Goal: Task Accomplishment & Management: Use online tool/utility

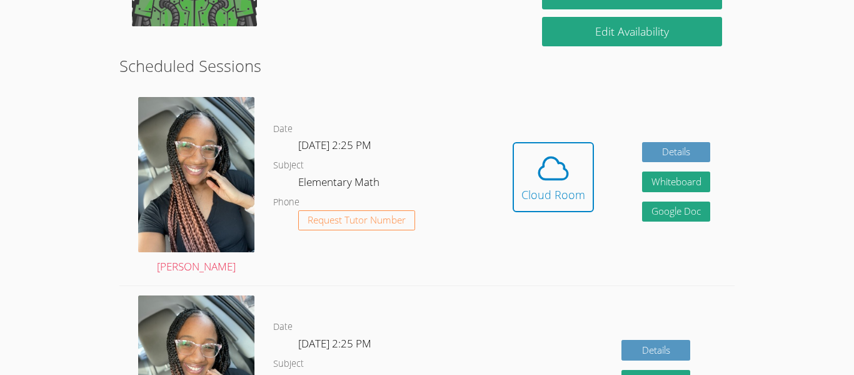
scroll to position [221, 0]
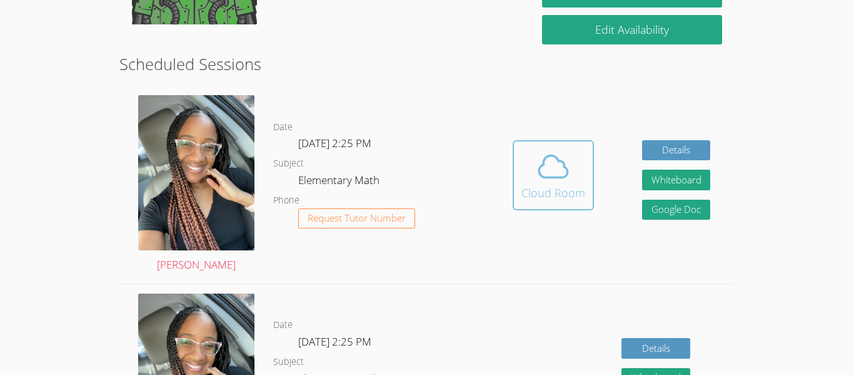
click at [553, 190] on div "Cloud Room" at bounding box center [554, 193] width 64 height 18
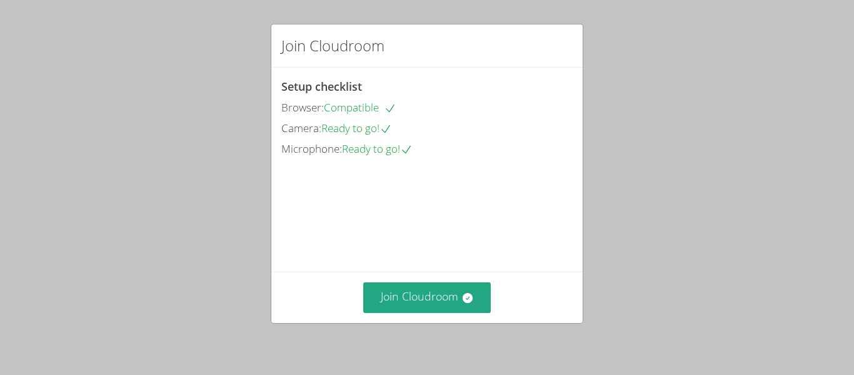
click at [440, 31] on div "Join Cloudroom" at bounding box center [426, 45] width 311 height 43
click at [438, 278] on div "Join Cloudroom" at bounding box center [426, 296] width 311 height 51
click at [435, 285] on button "Join Cloudroom" at bounding box center [427, 297] width 128 height 31
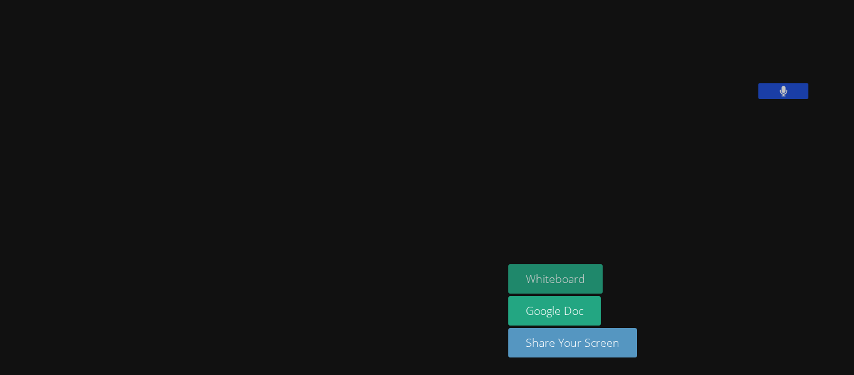
click at [603, 280] on button "Whiteboard" at bounding box center [556, 278] width 94 height 29
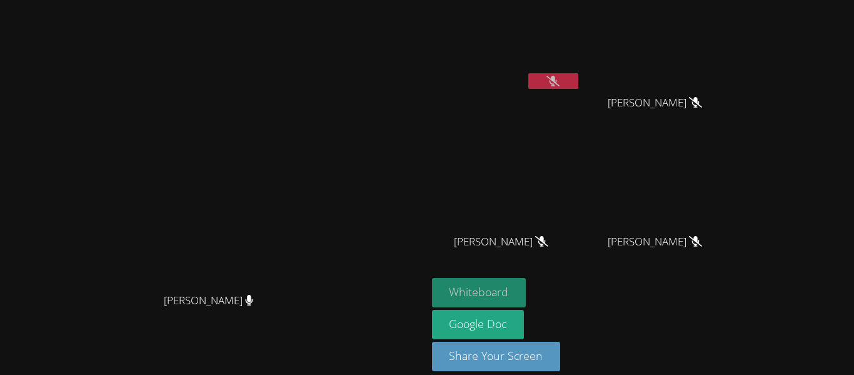
click at [527, 290] on button "Whiteboard" at bounding box center [479, 292] width 94 height 29
click at [579, 85] on button at bounding box center [554, 81] width 50 height 16
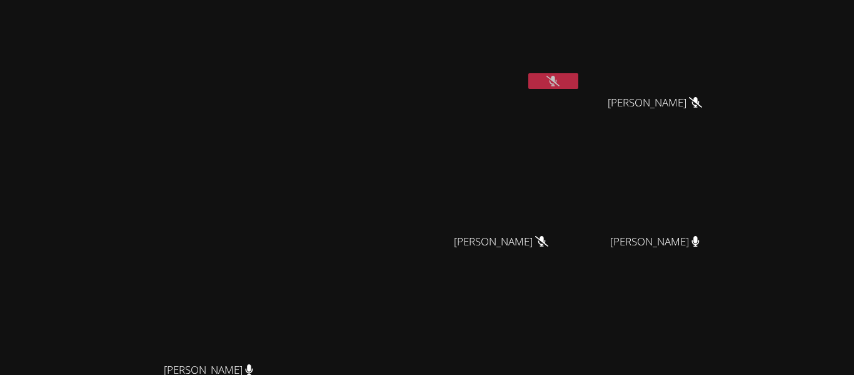
click at [560, 78] on icon at bounding box center [553, 81] width 13 height 11
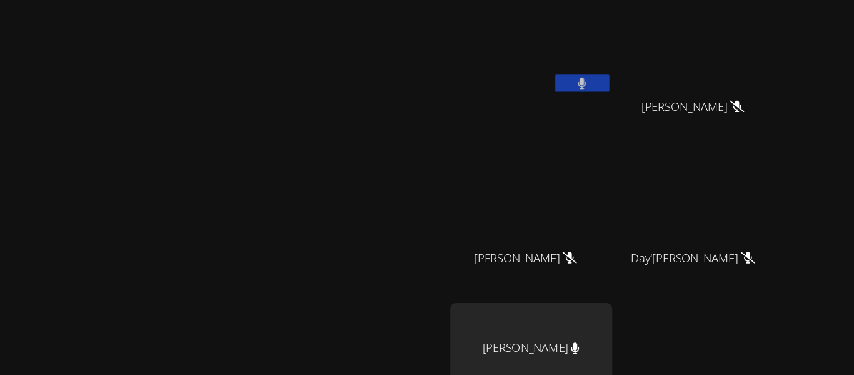
scroll to position [74, 0]
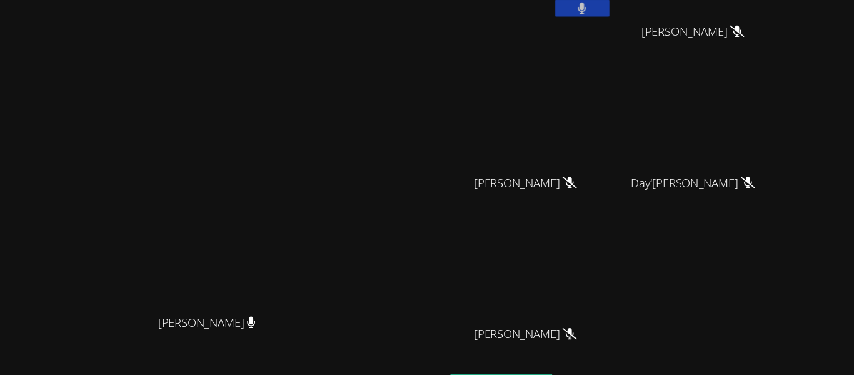
click at [579, 4] on button at bounding box center [554, 7] width 50 height 16
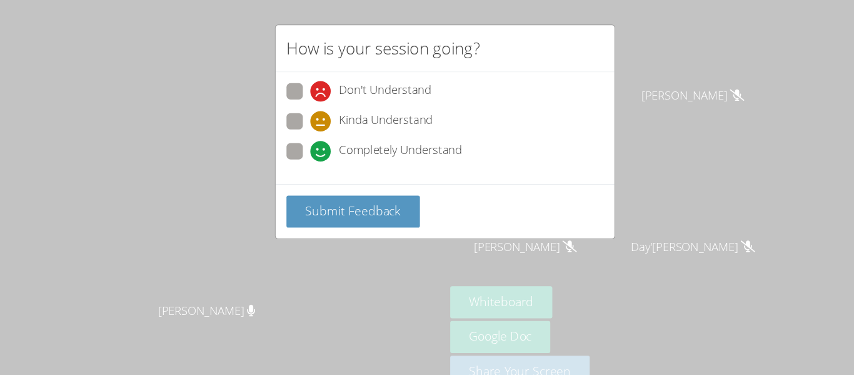
scroll to position [4, 0]
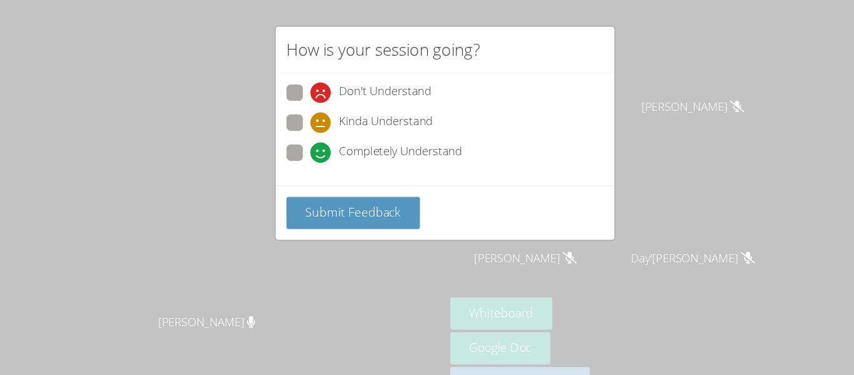
click at [303, 122] on span at bounding box center [303, 122] width 0 height 0
click at [303, 106] on input "Kinda Understand" at bounding box center [308, 110] width 11 height 11
radio input "true"
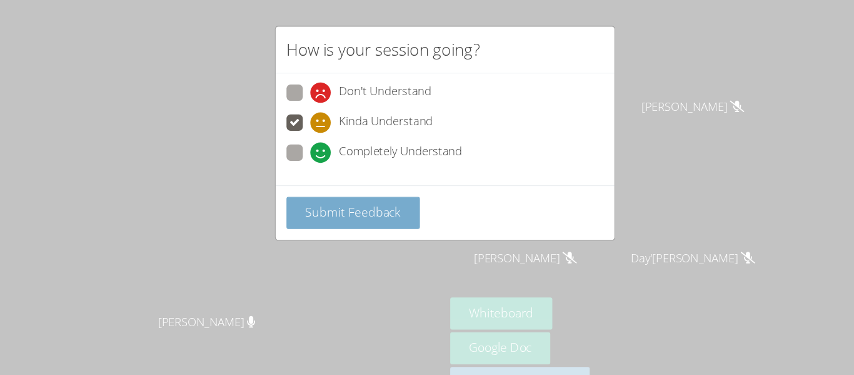
click at [295, 200] on button "Submit Feedback" at bounding box center [342, 195] width 123 height 29
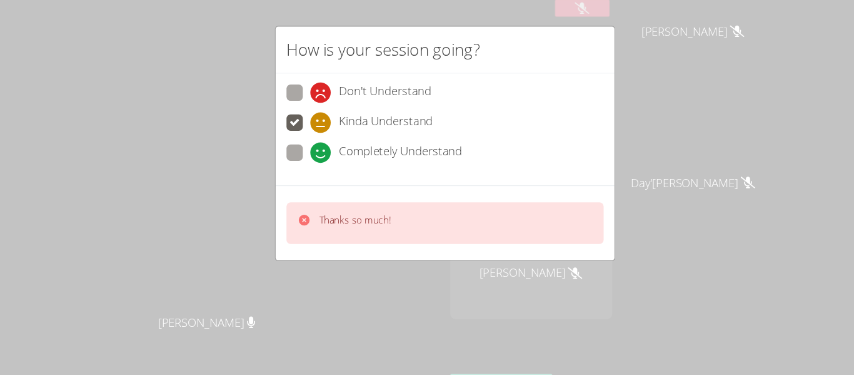
scroll to position [73, 0]
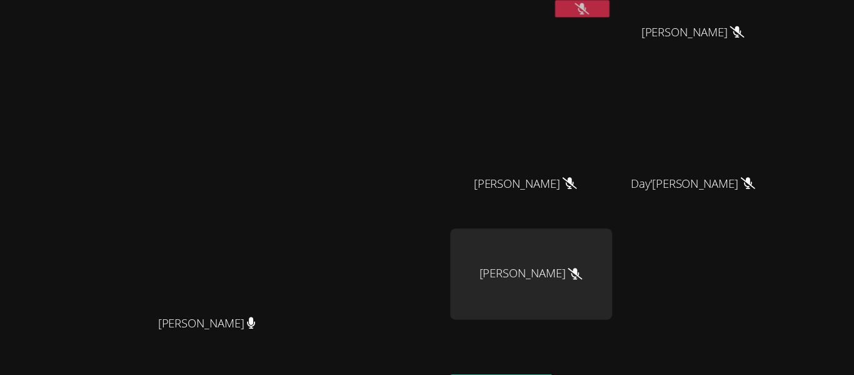
click at [288, 88] on video at bounding box center [213, 165] width 188 height 235
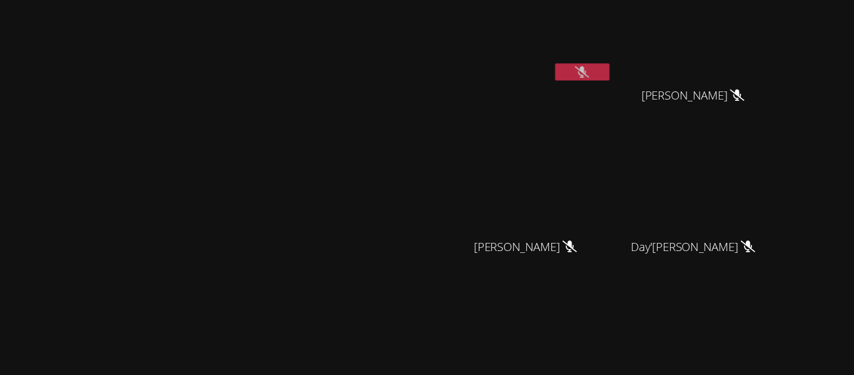
scroll to position [0, 0]
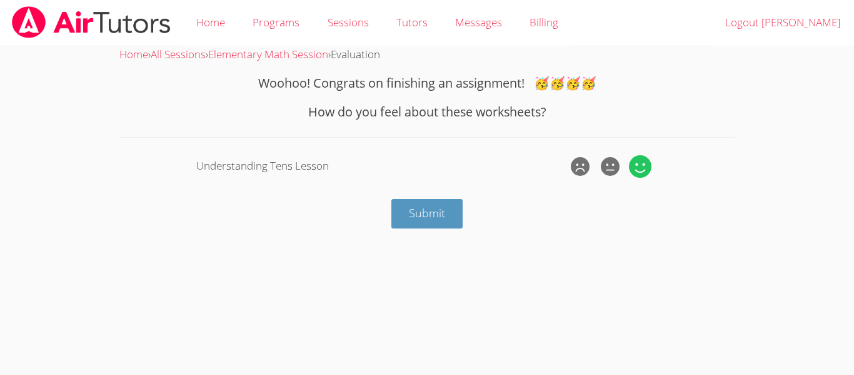
click at [642, 166] on icon at bounding box center [640, 166] width 23 height 23
click at [0, 0] on input "radio" at bounding box center [0, 0] width 0 height 0
click at [443, 217] on span "Submit" at bounding box center [427, 212] width 36 height 15
